Goal: Task Accomplishment & Management: Use online tool/utility

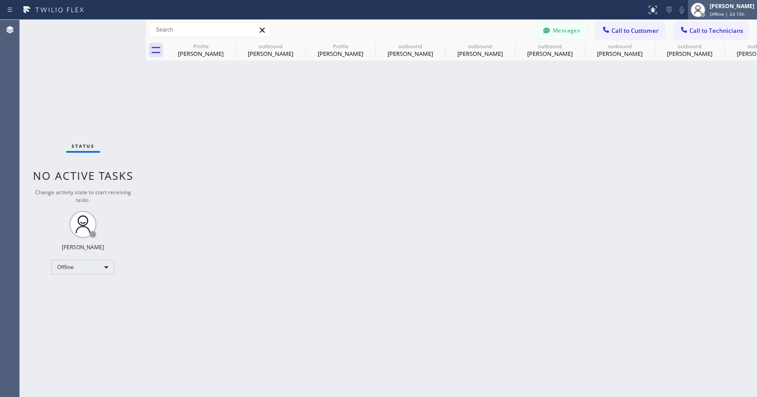
click at [715, 1] on div "[PERSON_NAME] Offline | 2d 15h" at bounding box center [722, 10] width 69 height 20
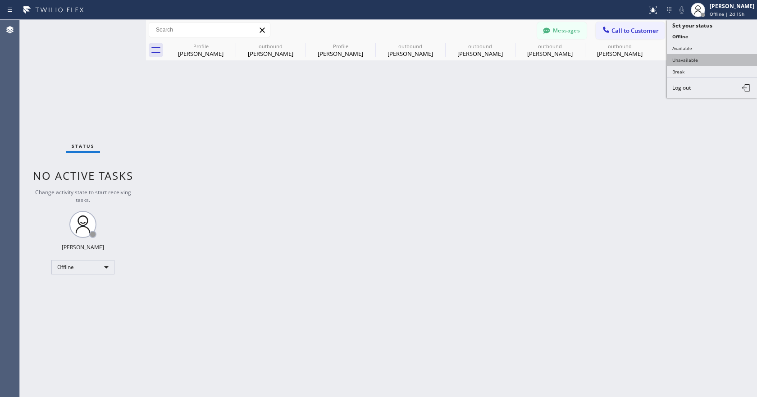
click at [686, 58] on button "Unavailable" at bounding box center [712, 60] width 90 height 12
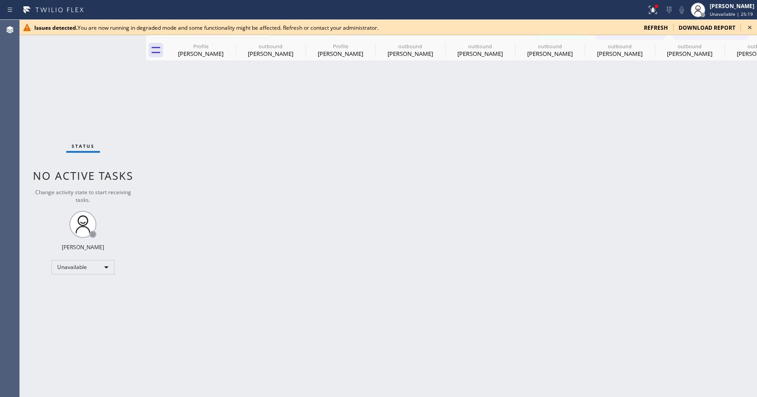
click at [658, 27] on span "refresh" at bounding box center [656, 28] width 24 height 8
